Goal: Navigation & Orientation: Find specific page/section

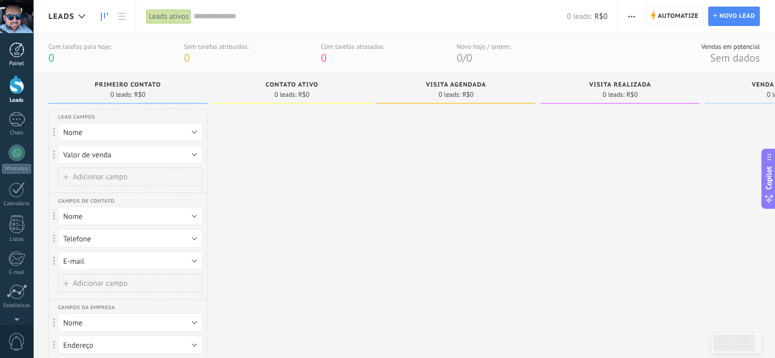
click at [14, 48] on div at bounding box center [16, 49] width 15 height 15
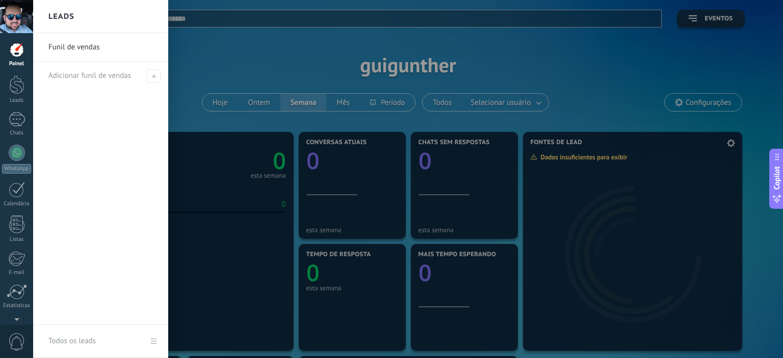
click at [633, 263] on div at bounding box center [424, 179] width 783 height 358
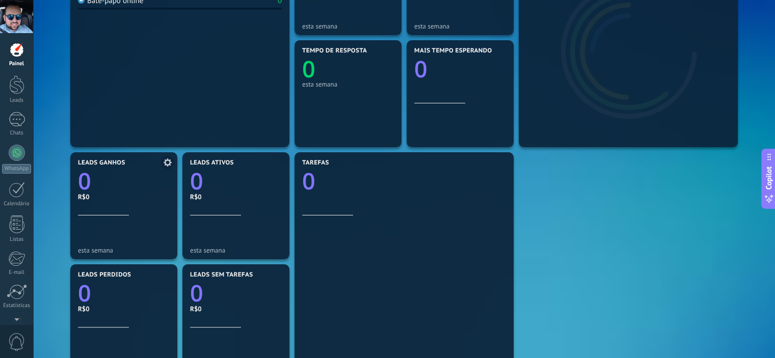
scroll to position [255, 0]
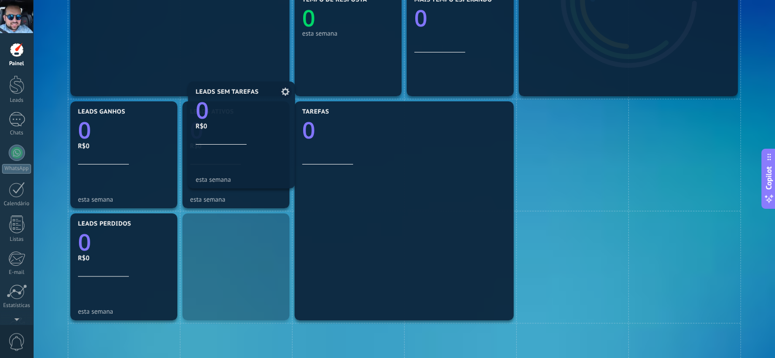
drag, startPoint x: 233, startPoint y: 287, endPoint x: 237, endPoint y: 158, distance: 129.0
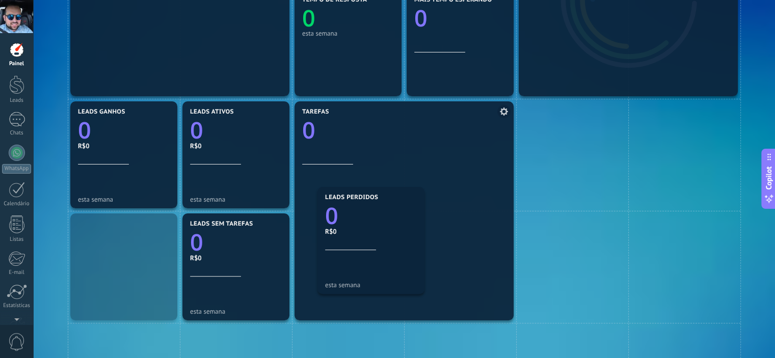
drag, startPoint x: 80, startPoint y: 258, endPoint x: 329, endPoint y: 231, distance: 249.6
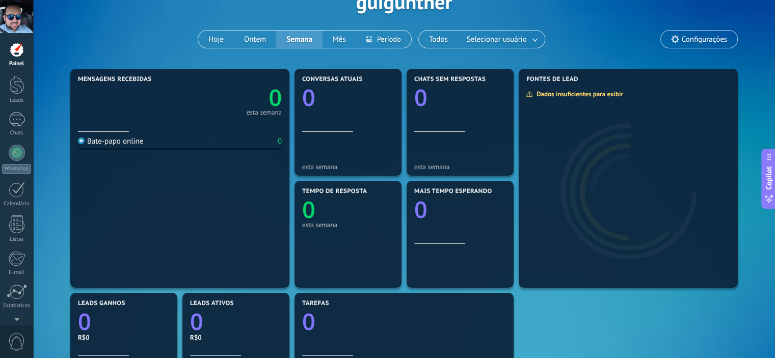
scroll to position [57, 0]
